Goal: Task Accomplishment & Management: Use online tool/utility

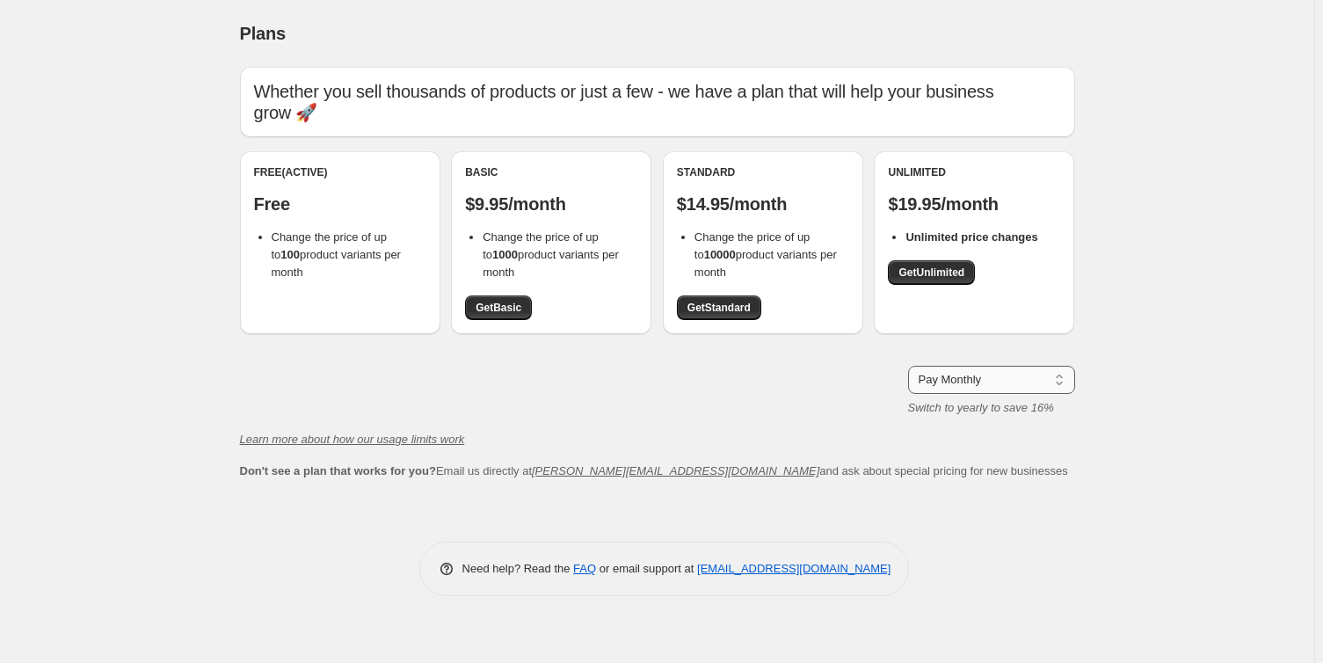
click at [982, 372] on select "Pay Monthly Pay Yearly (Save 16%)" at bounding box center [991, 380] width 167 height 28
click at [492, 297] on link "Get Basic" at bounding box center [498, 307] width 67 height 25
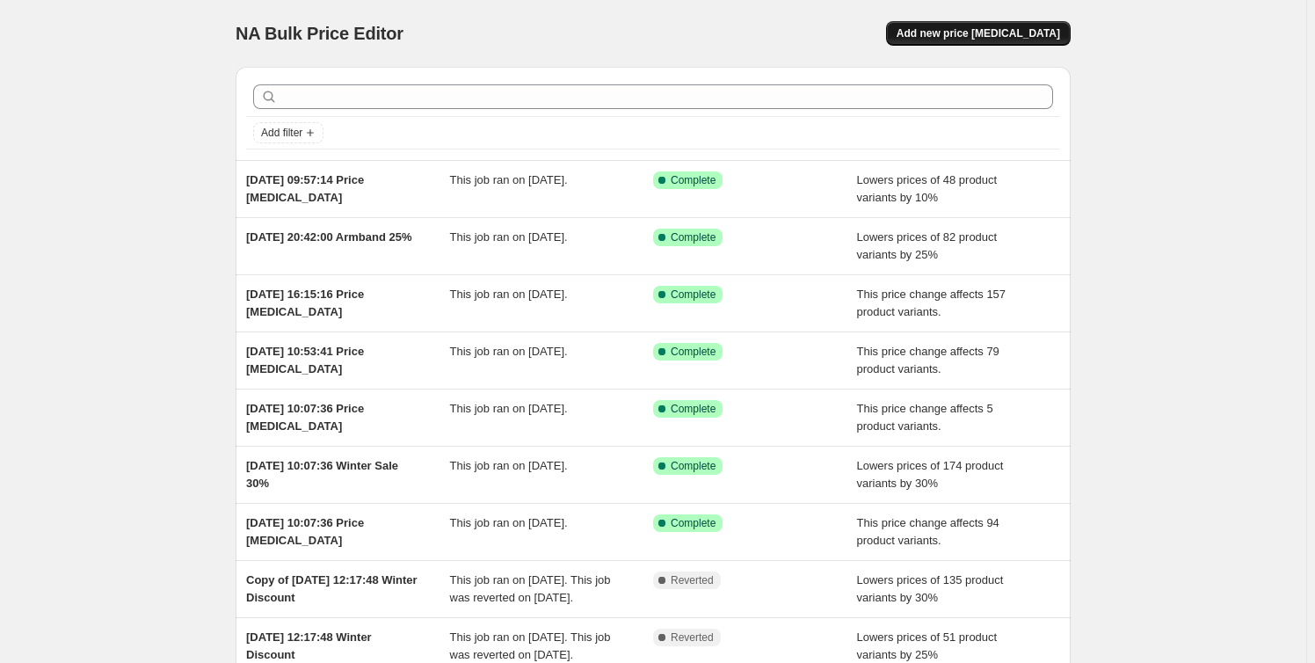
click at [1018, 39] on span "Add new price [MEDICAL_DATA]" at bounding box center [978, 33] width 163 height 14
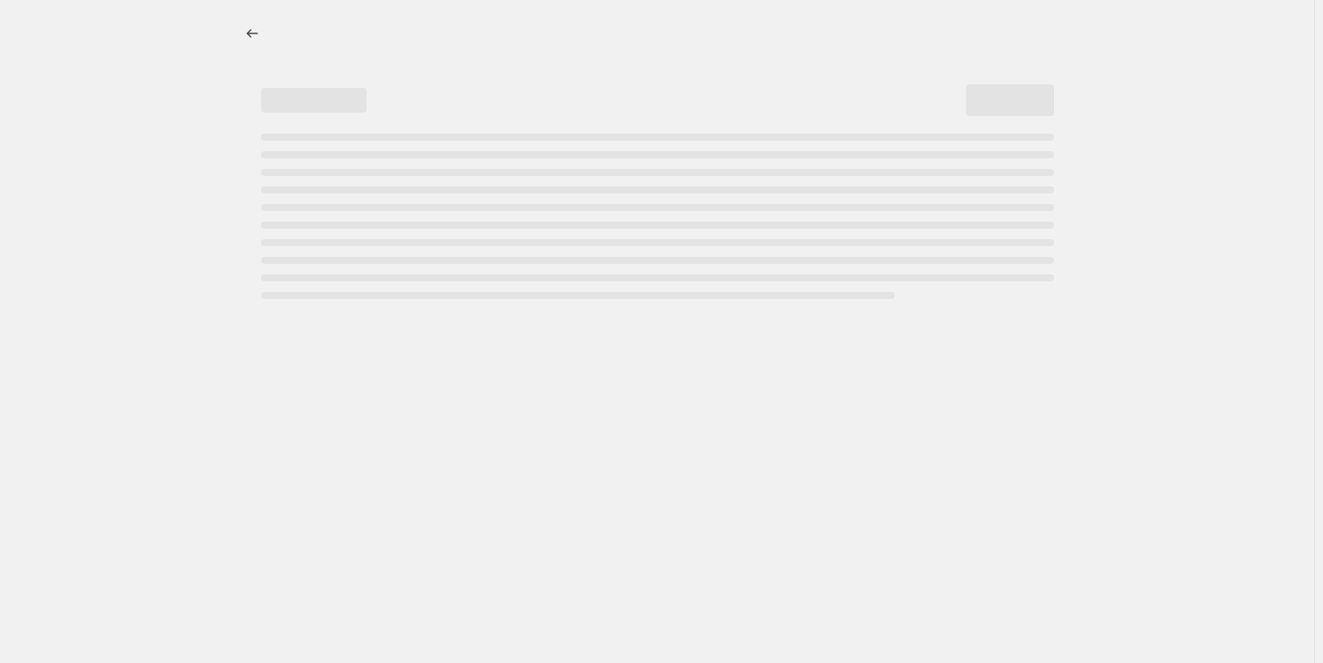
select select "percentage"
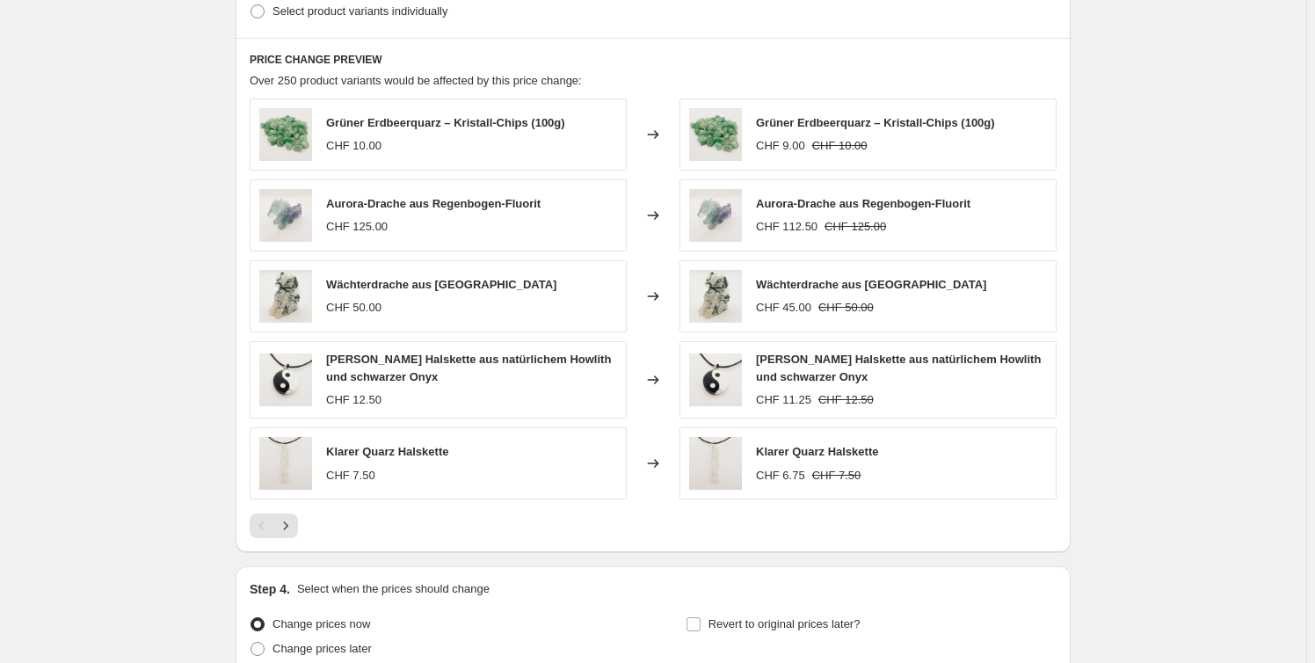
scroll to position [940, 0]
click at [291, 531] on icon "Next" at bounding box center [286, 524] width 18 height 18
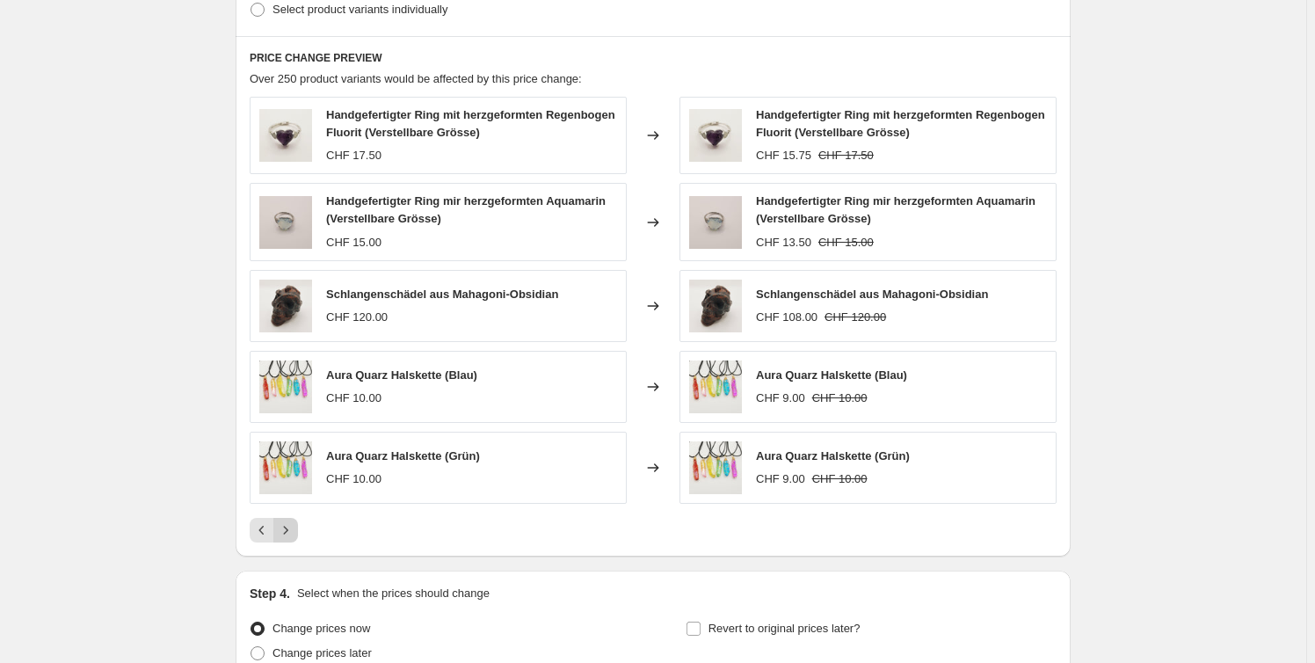
click at [291, 531] on icon "Next" at bounding box center [286, 530] width 18 height 18
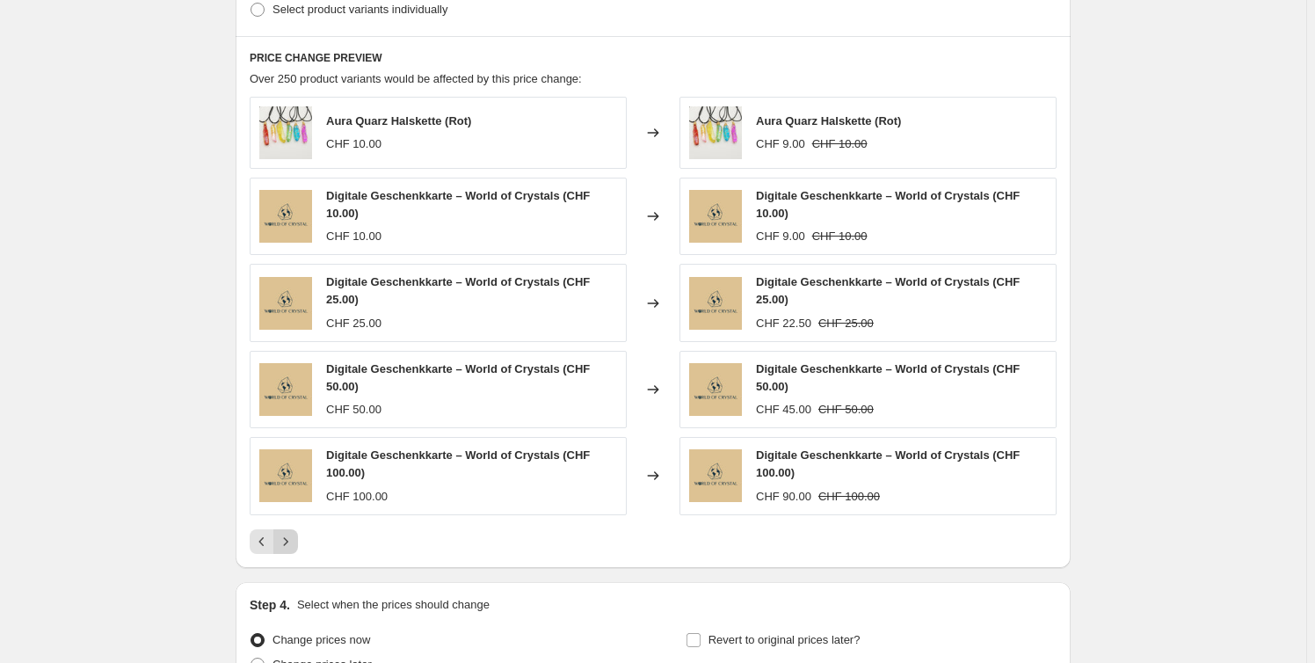
click at [291, 531] on button "Next" at bounding box center [285, 541] width 25 height 25
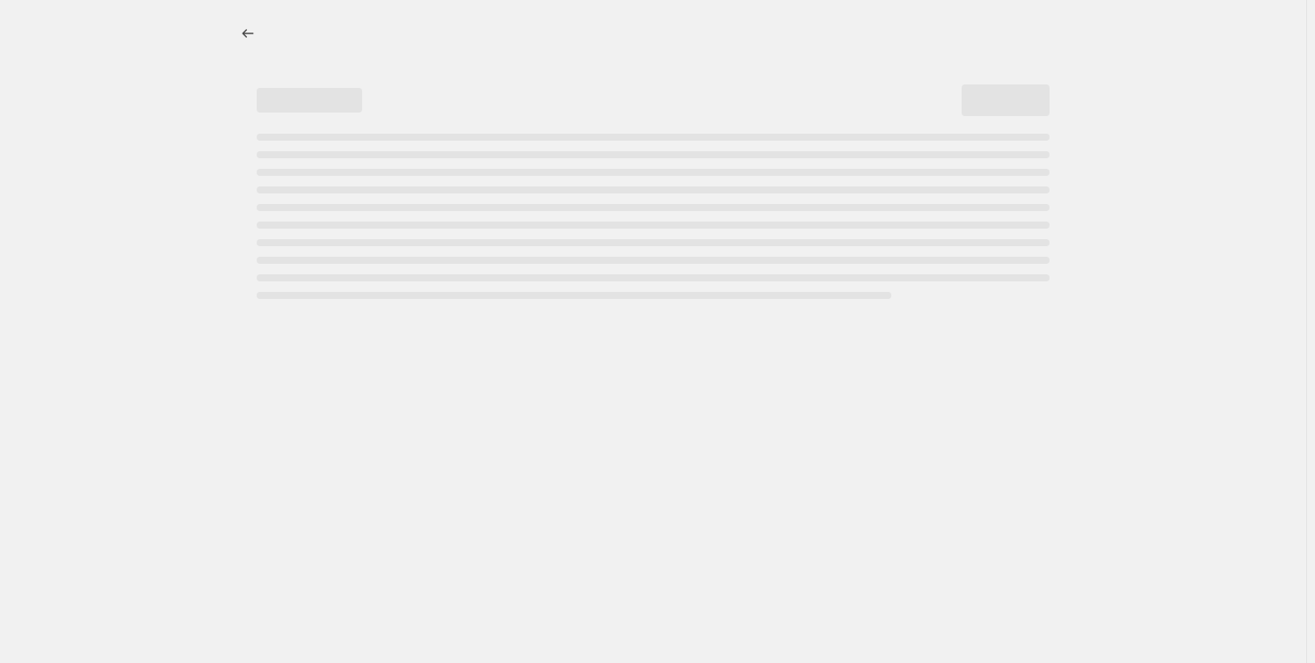
select select "percentage"
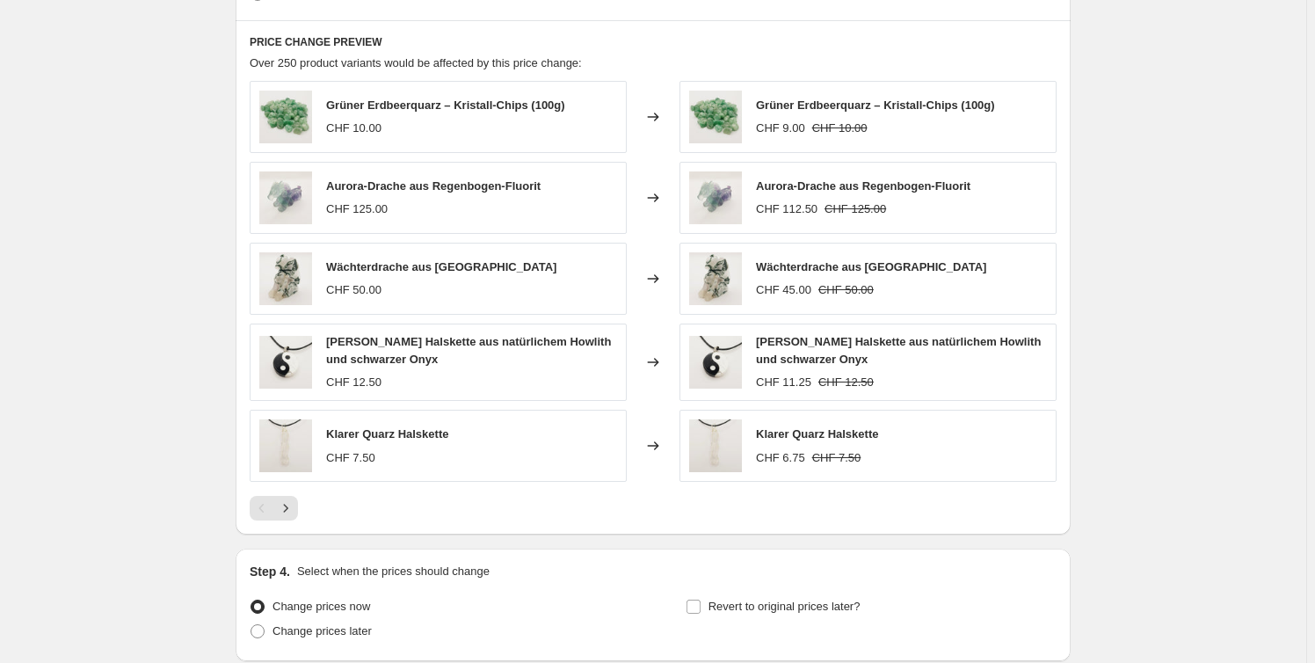
scroll to position [957, 0]
click at [294, 509] on icon "Next" at bounding box center [286, 507] width 18 height 18
